Goal: Obtain resource: Download file/media

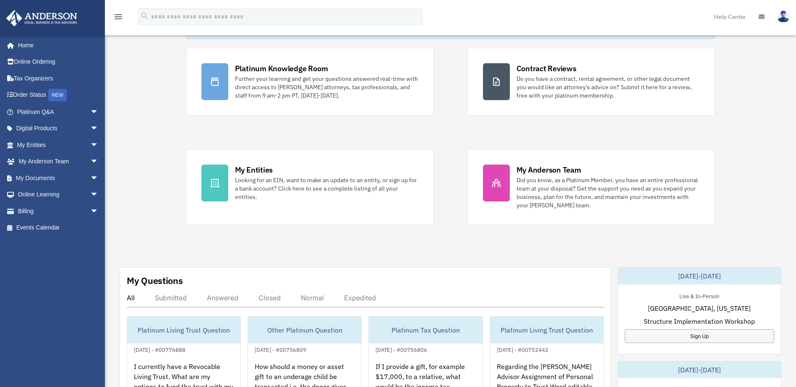
scroll to position [28, 0]
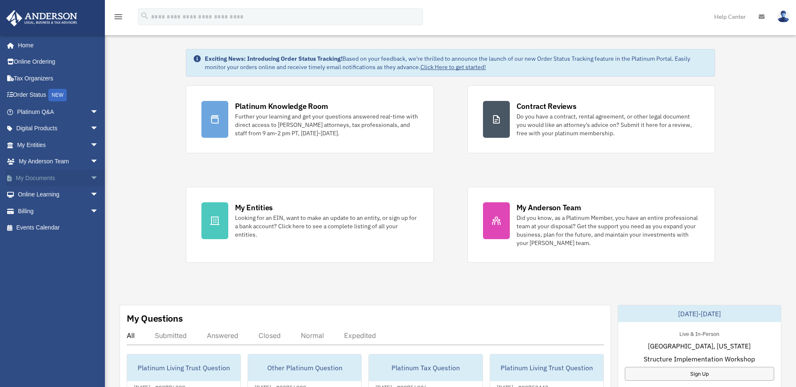
click at [31, 176] on link "My Documents arrow_drop_down" at bounding box center [58, 178] width 105 height 17
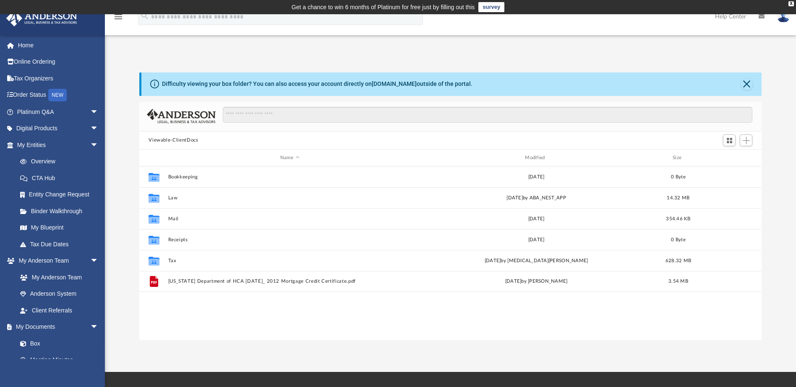
scroll to position [185, 616]
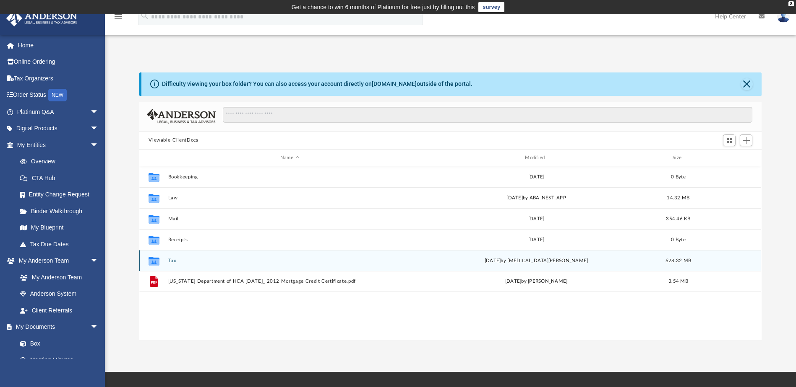
click at [497, 257] on div "[DATE] by [MEDICAL_DATA][PERSON_NAME]" at bounding box center [536, 261] width 243 height 8
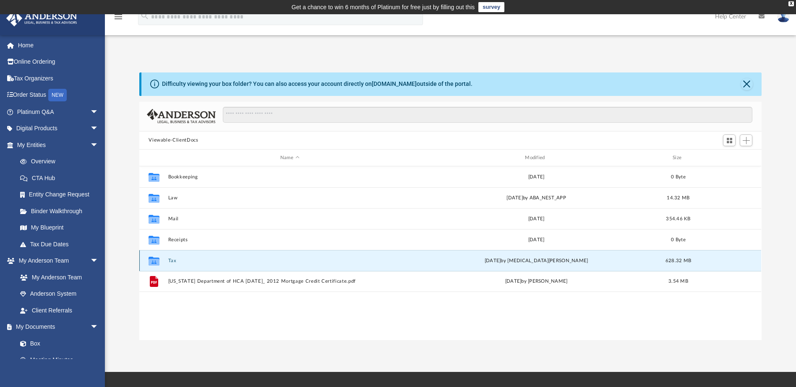
click at [497, 257] on div "[DATE] by [MEDICAL_DATA][PERSON_NAME]" at bounding box center [536, 261] width 243 height 8
click at [371, 255] on div "Collaborated Folder Tax [DATE] by [MEDICAL_DATA][PERSON_NAME] 628.32 MB" at bounding box center [449, 260] width 621 height 21
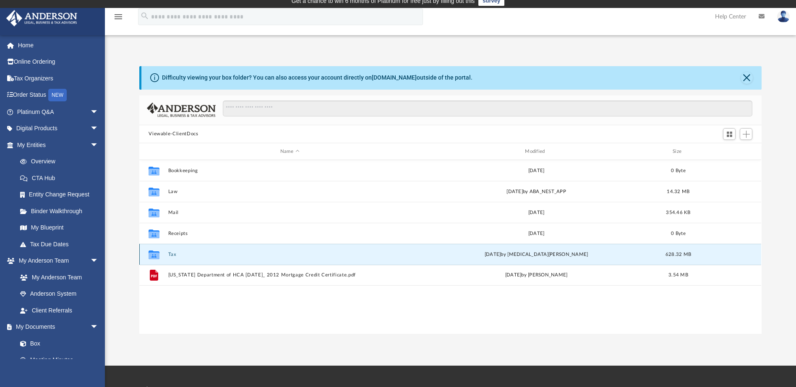
scroll to position [0, 0]
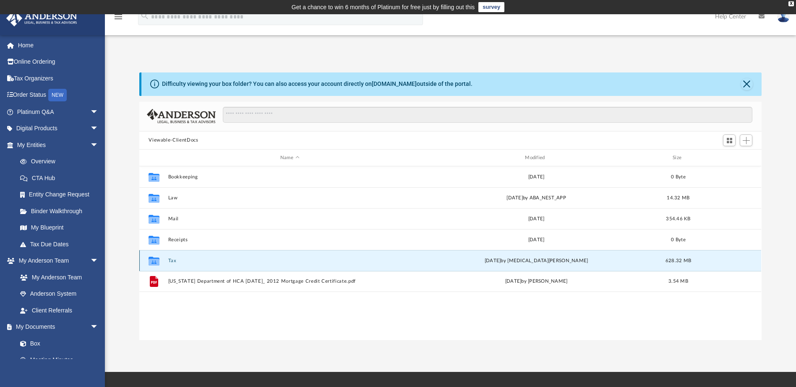
click at [346, 260] on button "Tax" at bounding box center [289, 260] width 243 height 5
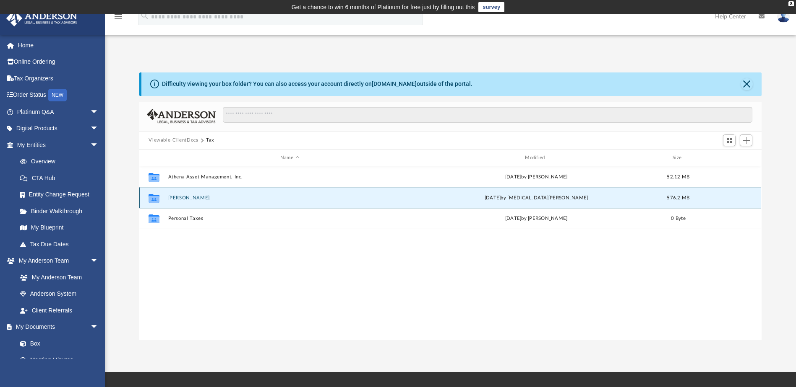
click at [375, 197] on button "[PERSON_NAME]" at bounding box center [289, 197] width 243 height 5
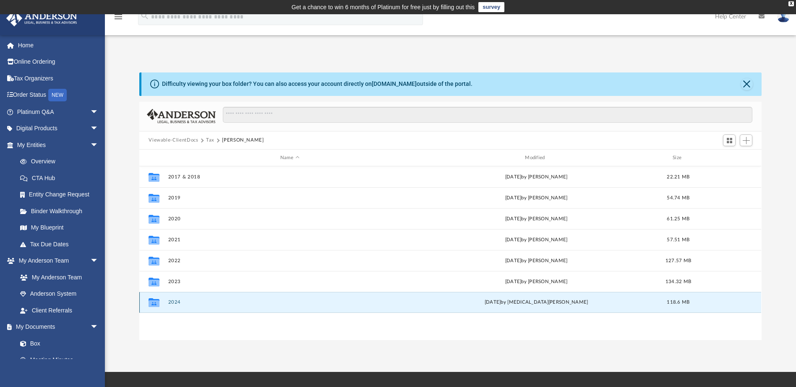
click at [329, 304] on button "2024" at bounding box center [289, 302] width 243 height 5
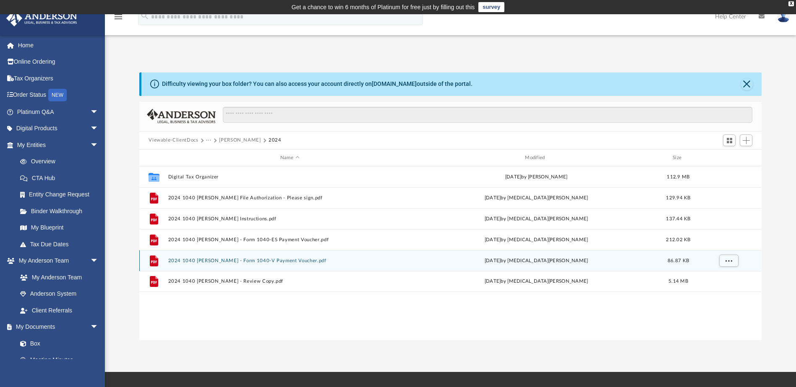
click at [307, 259] on button "2024 1040 [PERSON_NAME] - Form 1040-V Payment Voucher.pdf" at bounding box center [289, 260] width 243 height 5
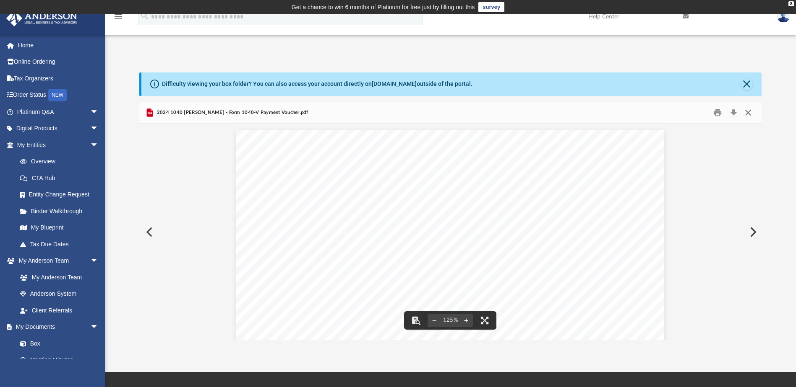
click at [749, 111] on button "Close" at bounding box center [747, 112] width 15 height 13
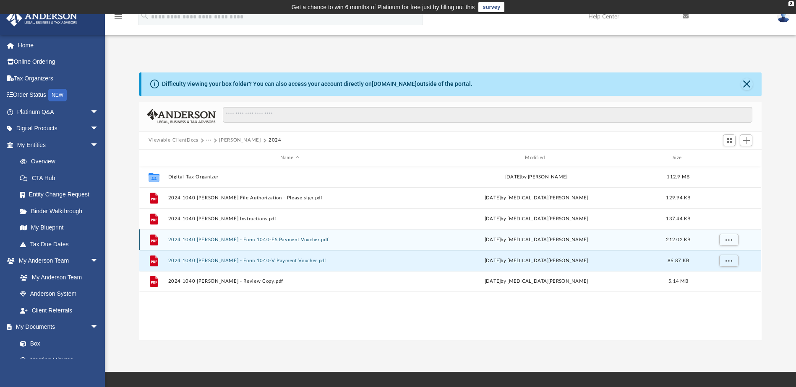
click at [256, 238] on button "2024 1040 [PERSON_NAME] - Form 1040-ES Payment Voucher.pdf" at bounding box center [289, 239] width 243 height 5
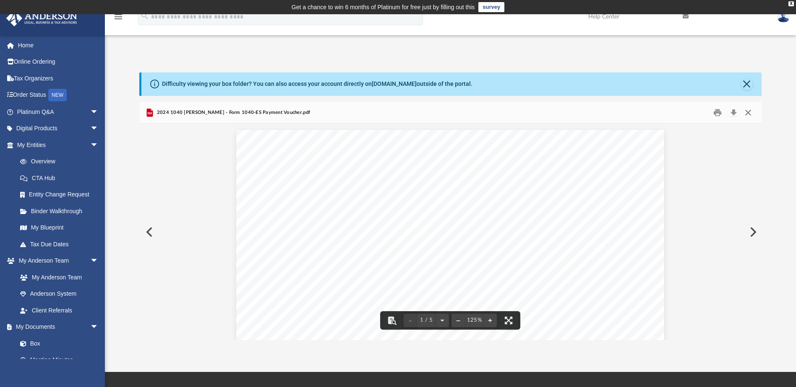
click at [748, 112] on button "Close" at bounding box center [747, 112] width 15 height 13
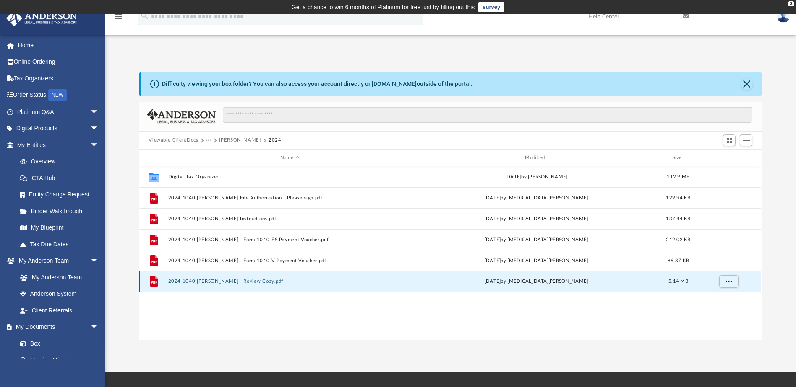
click at [251, 280] on button "2024 1040 [PERSON_NAME] - Review Copy.pdf" at bounding box center [289, 281] width 243 height 5
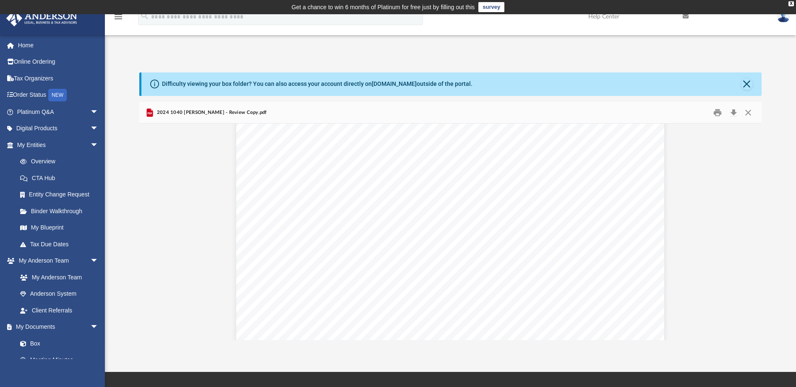
scroll to position [112, 0]
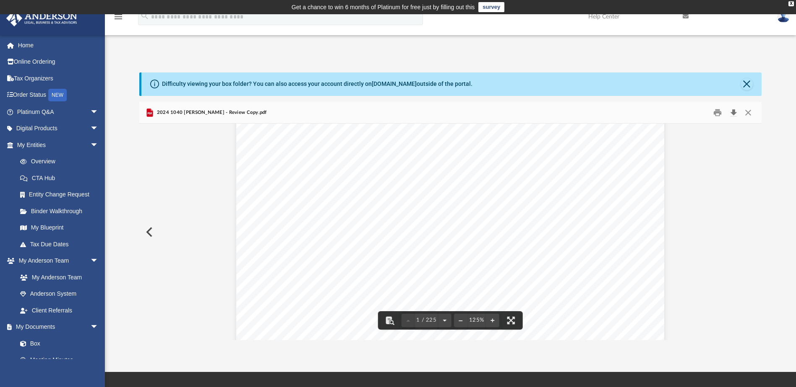
click at [734, 112] on button "Download" at bounding box center [732, 112] width 15 height 13
